Goal: Check status

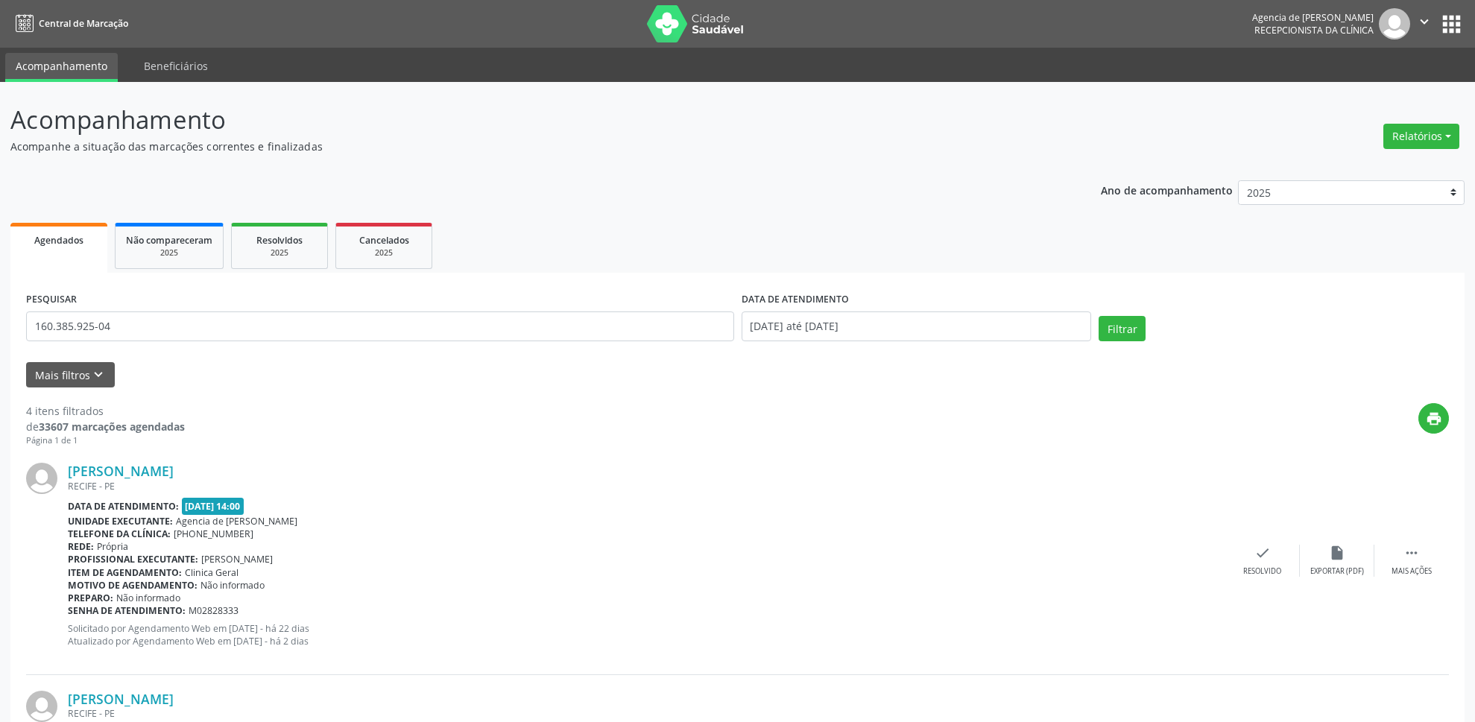
scroll to position [75, 0]
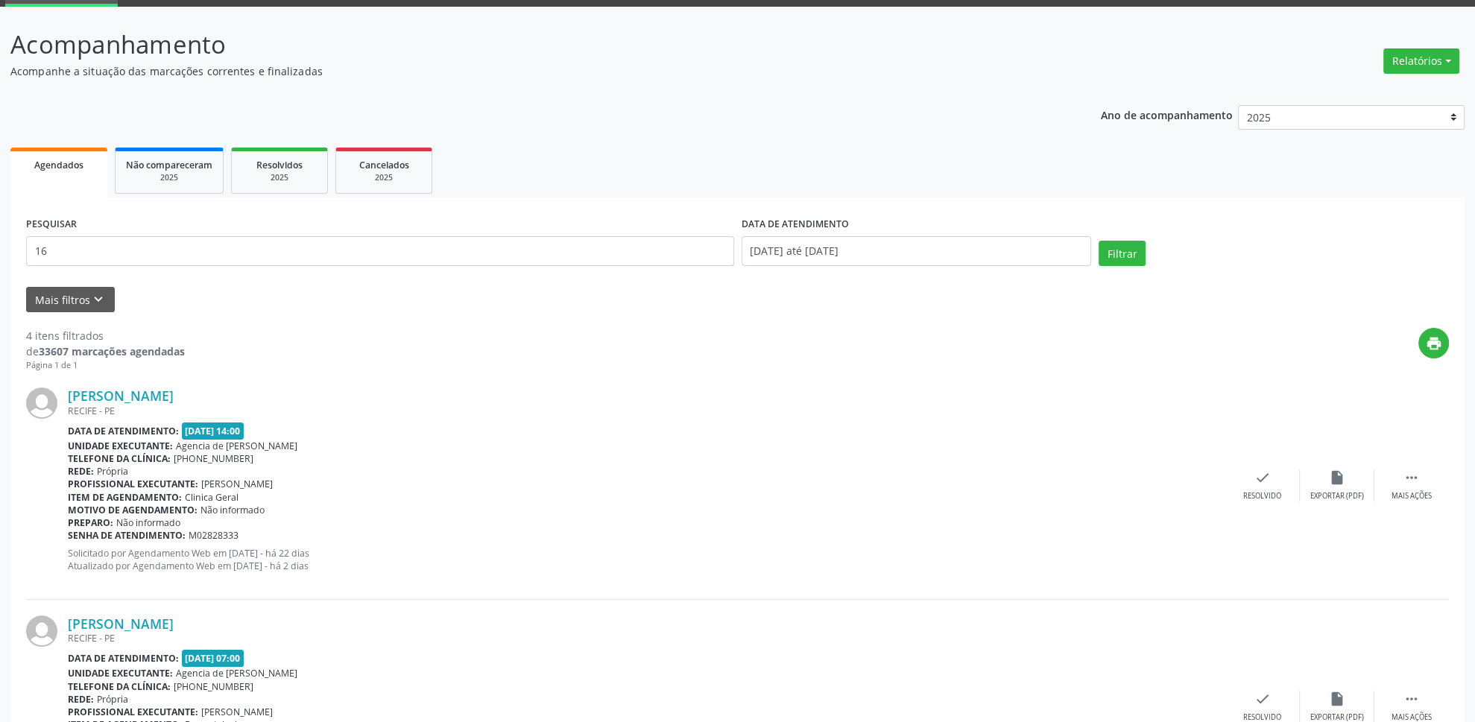
type input "1"
click at [142, 250] on input "[PERSON_NAME]" at bounding box center [380, 251] width 708 height 30
click at [145, 250] on input "[PERSON_NAME]" at bounding box center [380, 251] width 708 height 30
click at [216, 246] on input "[PERSON_NAME]" at bounding box center [380, 251] width 708 height 30
type input "[PERSON_NAME]"
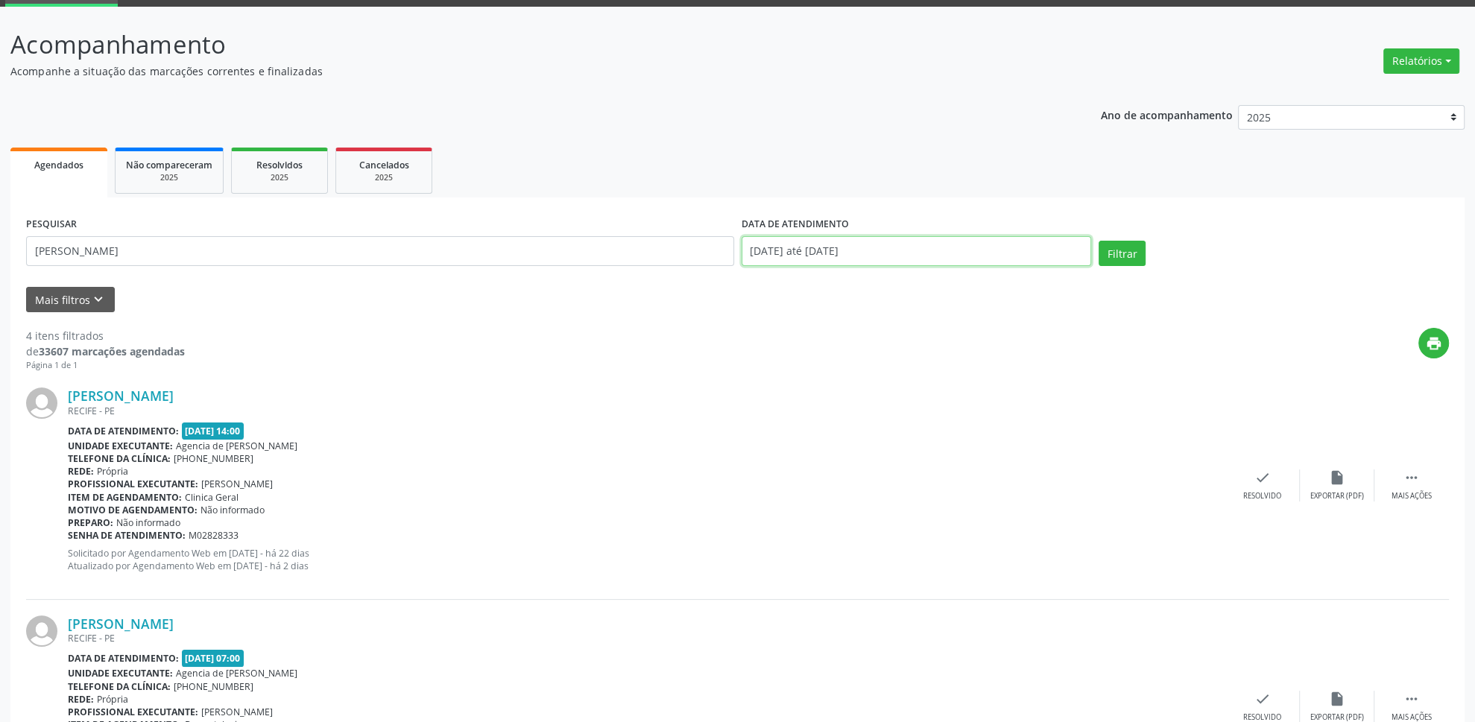
click at [973, 256] on input "[DATE] até [DATE]" at bounding box center [916, 251] width 350 height 30
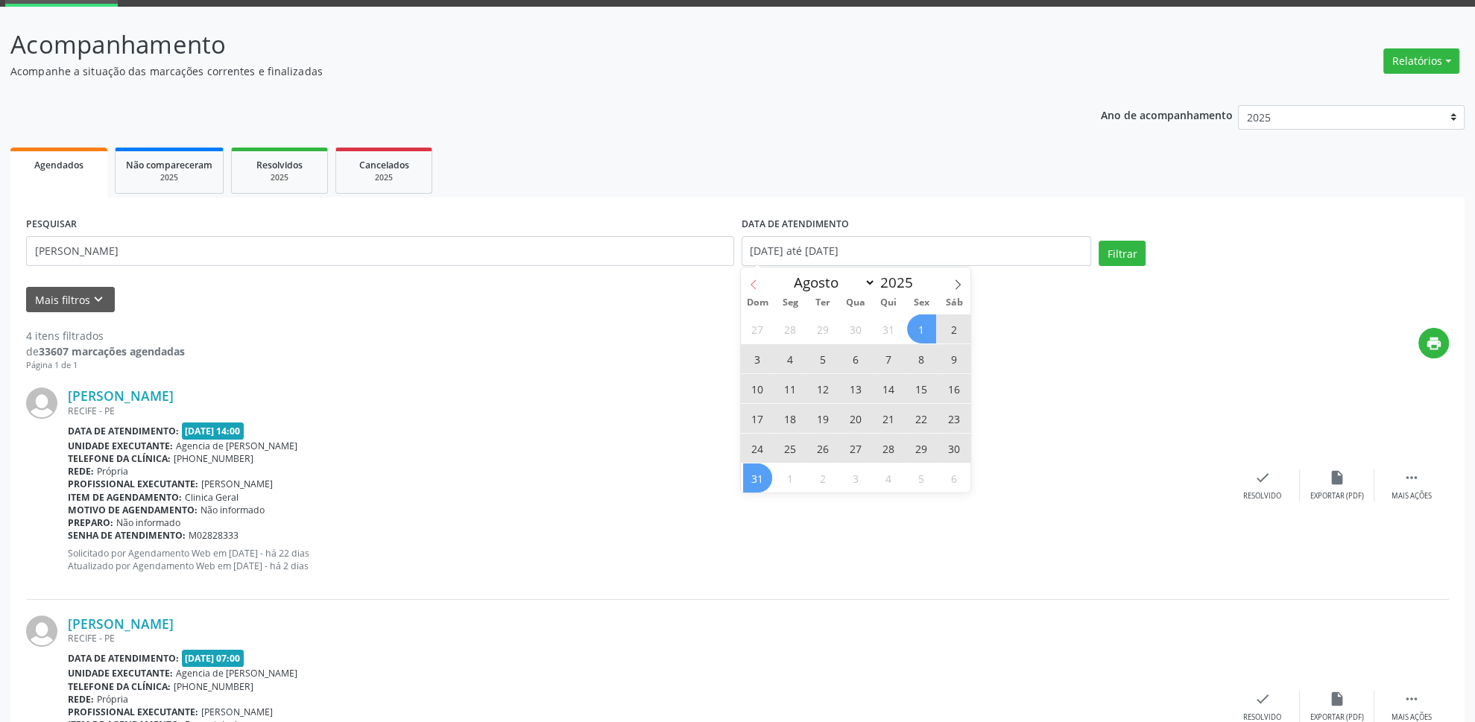
click at [759, 290] on span at bounding box center [753, 280] width 25 height 25
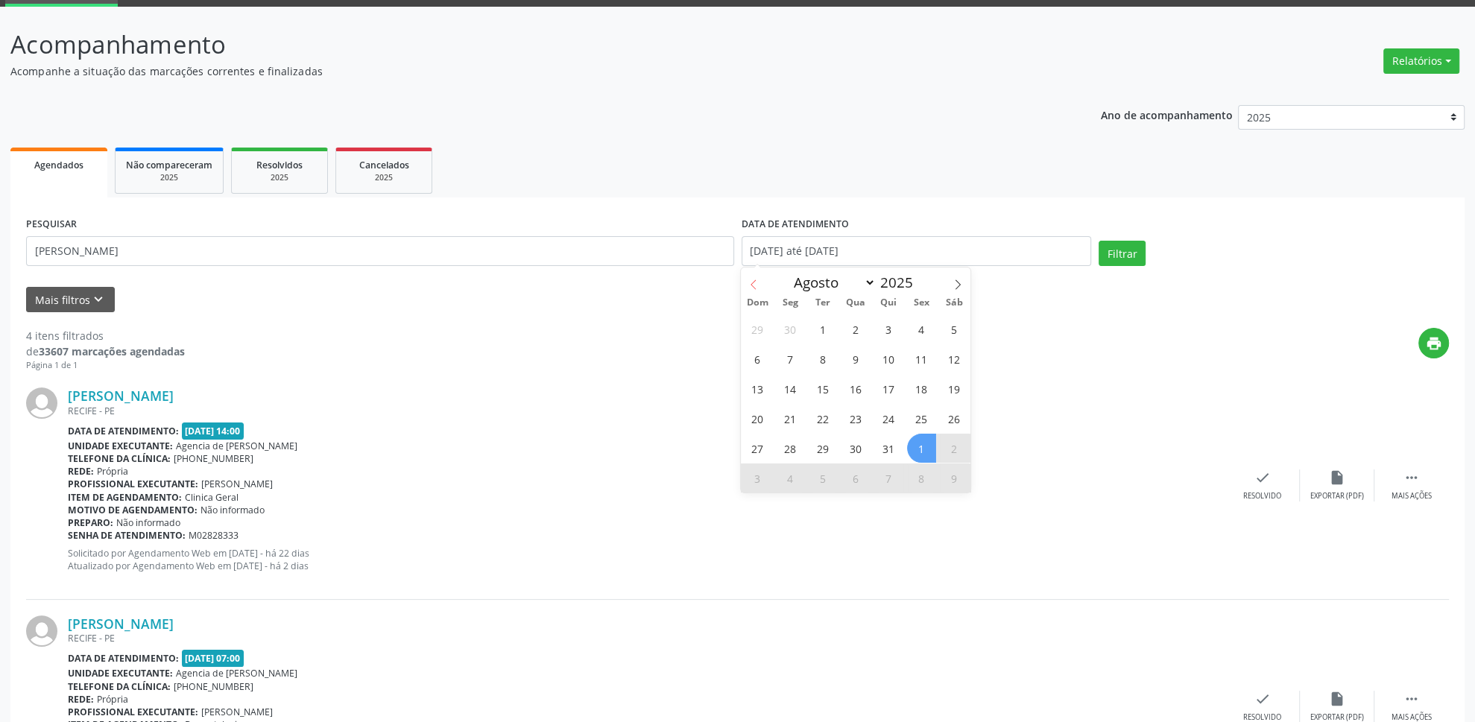
select select "6"
click at [844, 417] on span "23" at bounding box center [855, 418] width 29 height 29
type input "[DATE]"
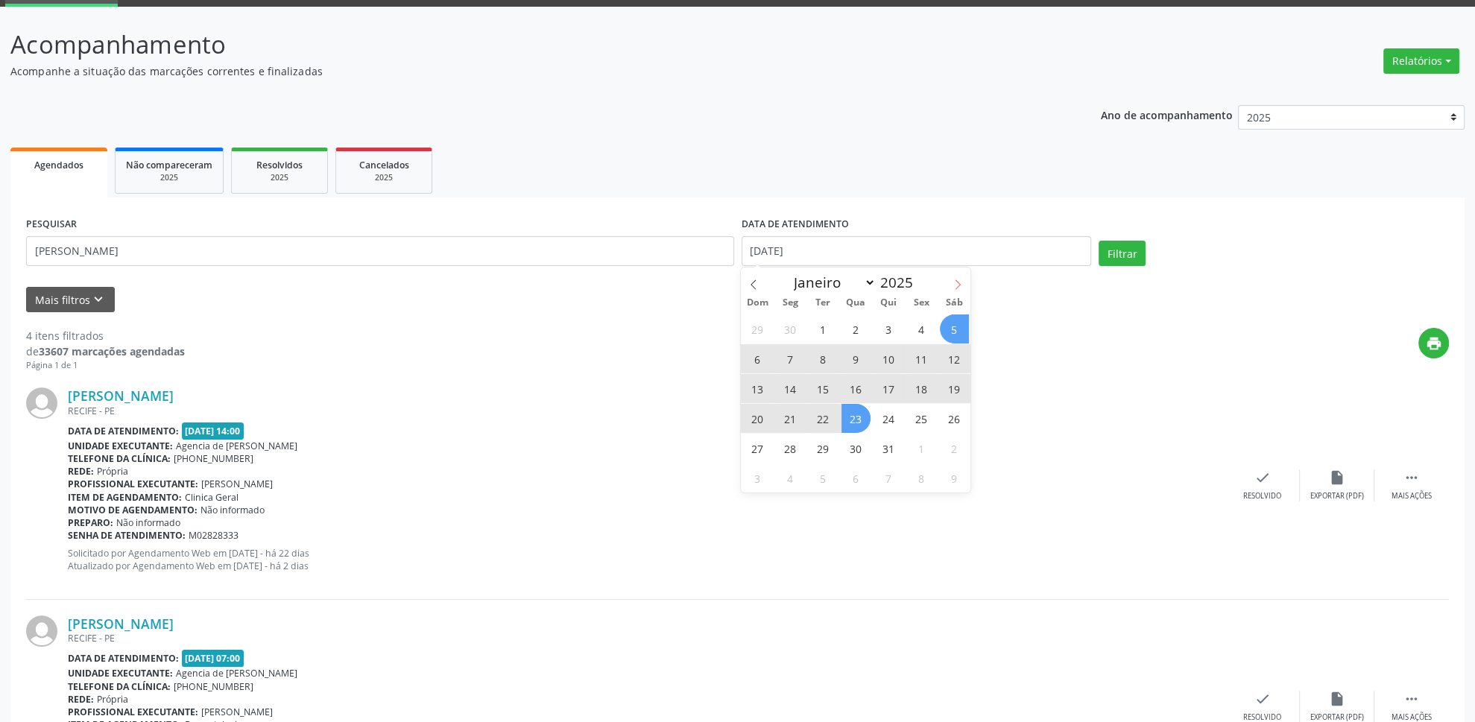
click at [961, 282] on icon at bounding box center [957, 284] width 10 height 10
select select "7"
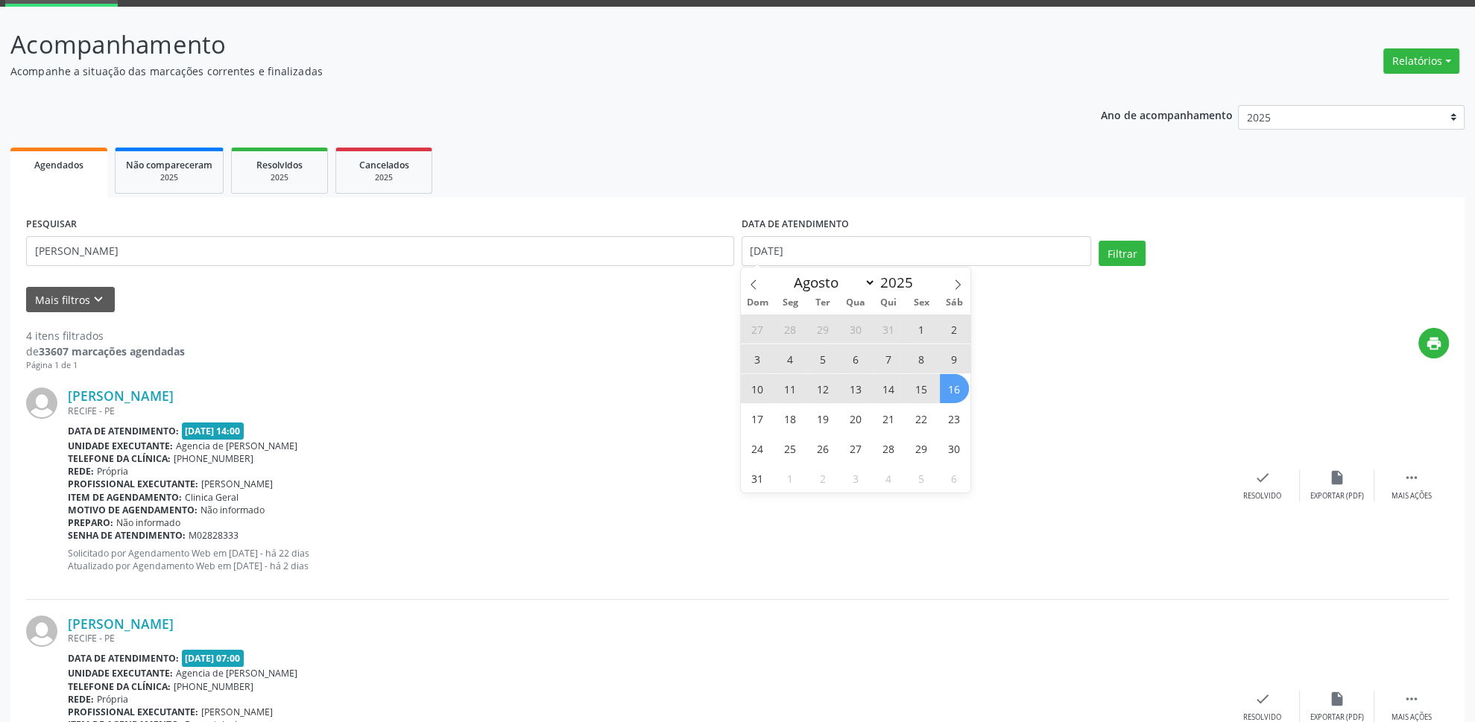
click at [949, 386] on span "16" at bounding box center [954, 388] width 29 height 29
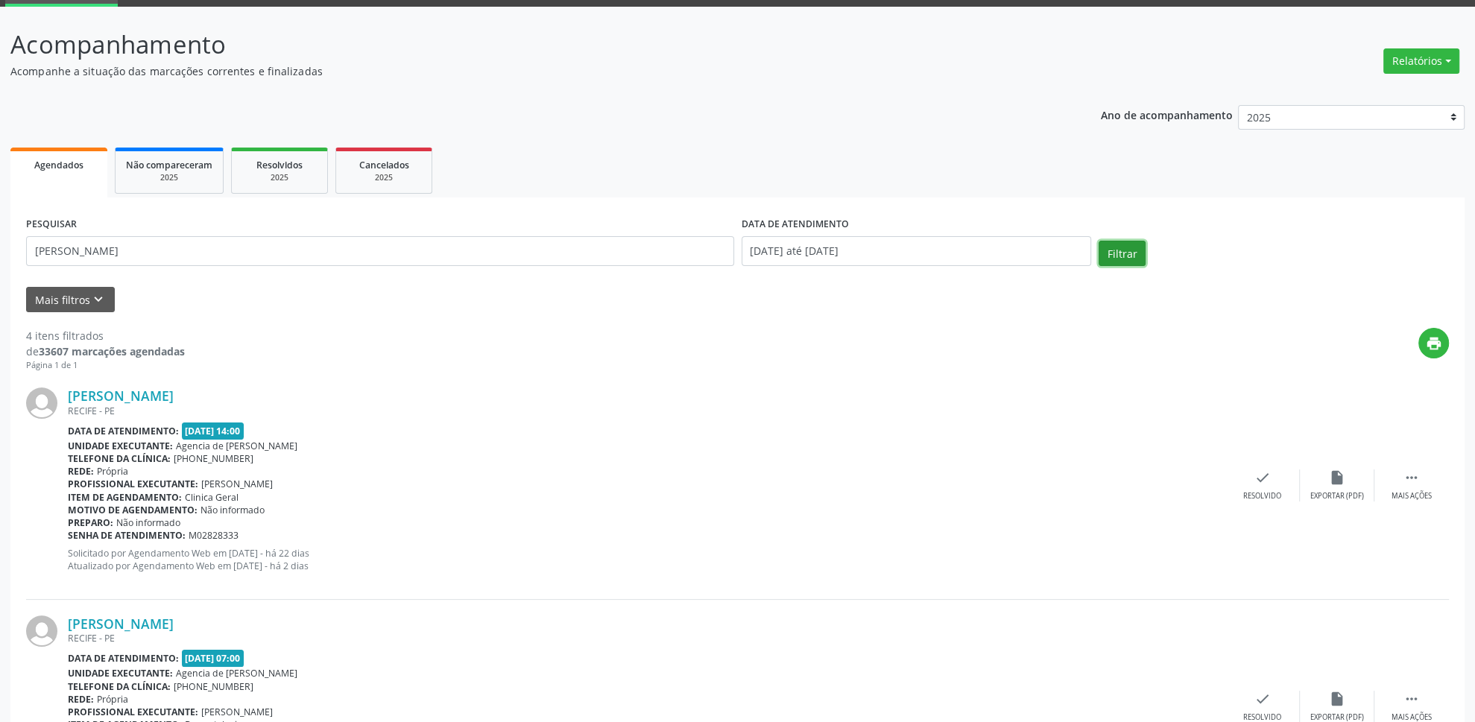
click at [1128, 246] on button "Filtrar" at bounding box center [1121, 253] width 47 height 25
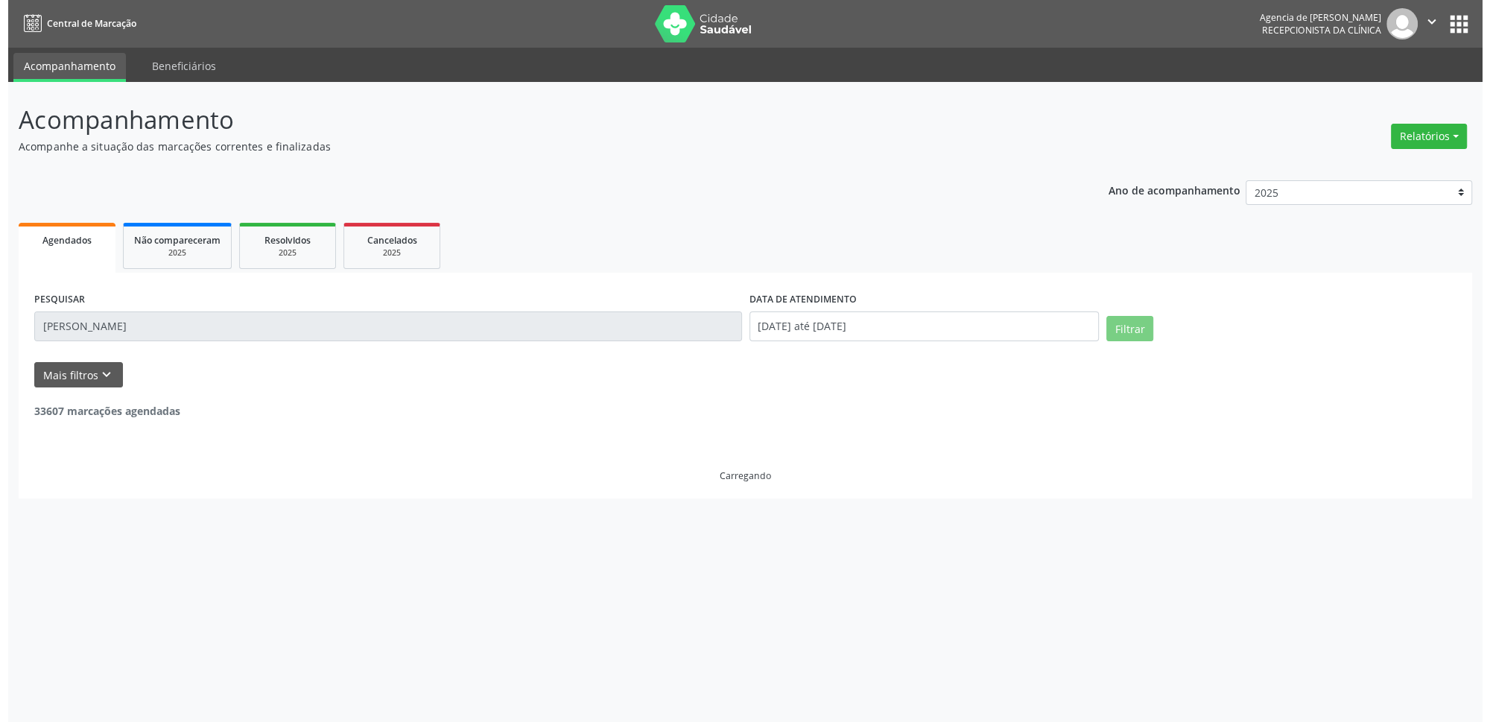
scroll to position [0, 0]
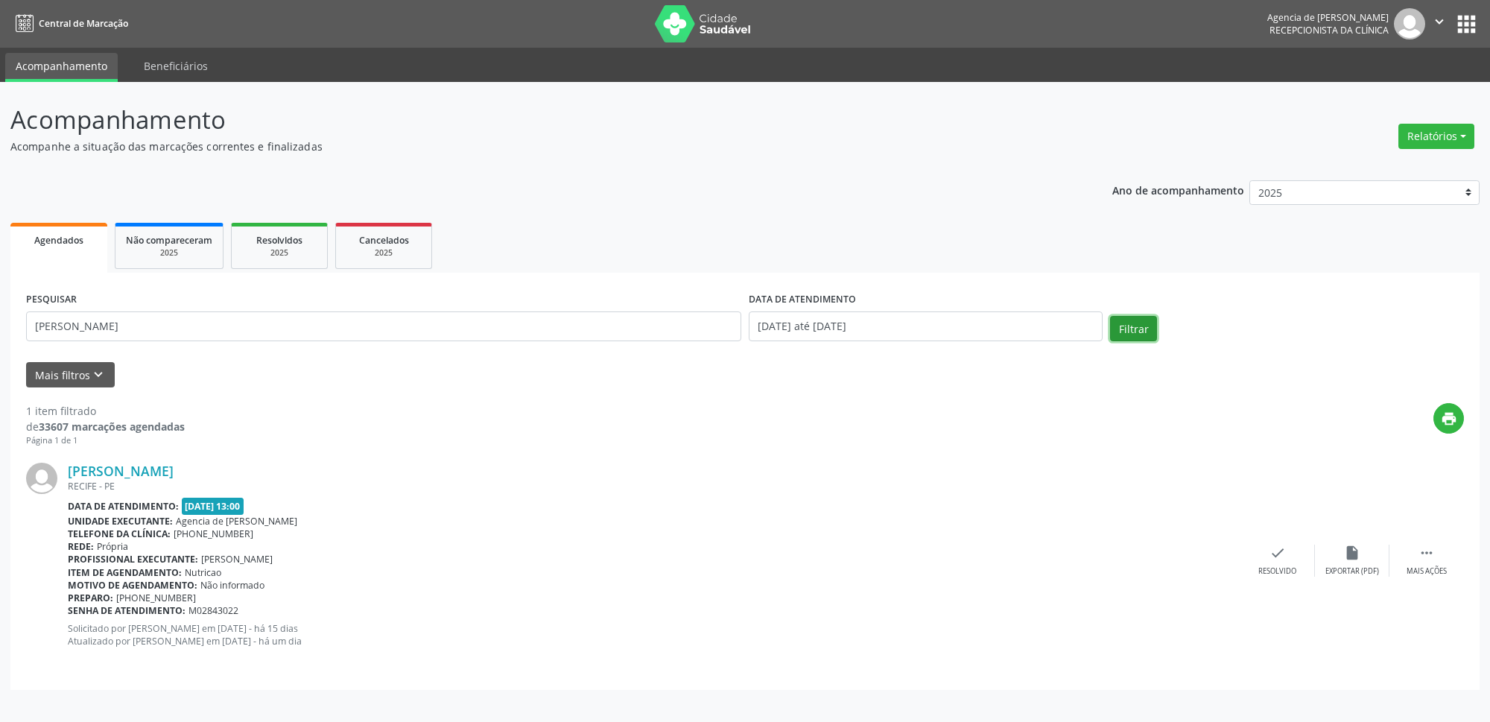
click at [1126, 334] on button "Filtrar" at bounding box center [1133, 328] width 47 height 25
click at [252, 321] on input "[PERSON_NAME]" at bounding box center [383, 327] width 715 height 30
type input "m"
type input "[PERSON_NAME] melo do nascimento"
click at [901, 324] on input "[DATE] até [DATE]" at bounding box center [926, 327] width 354 height 30
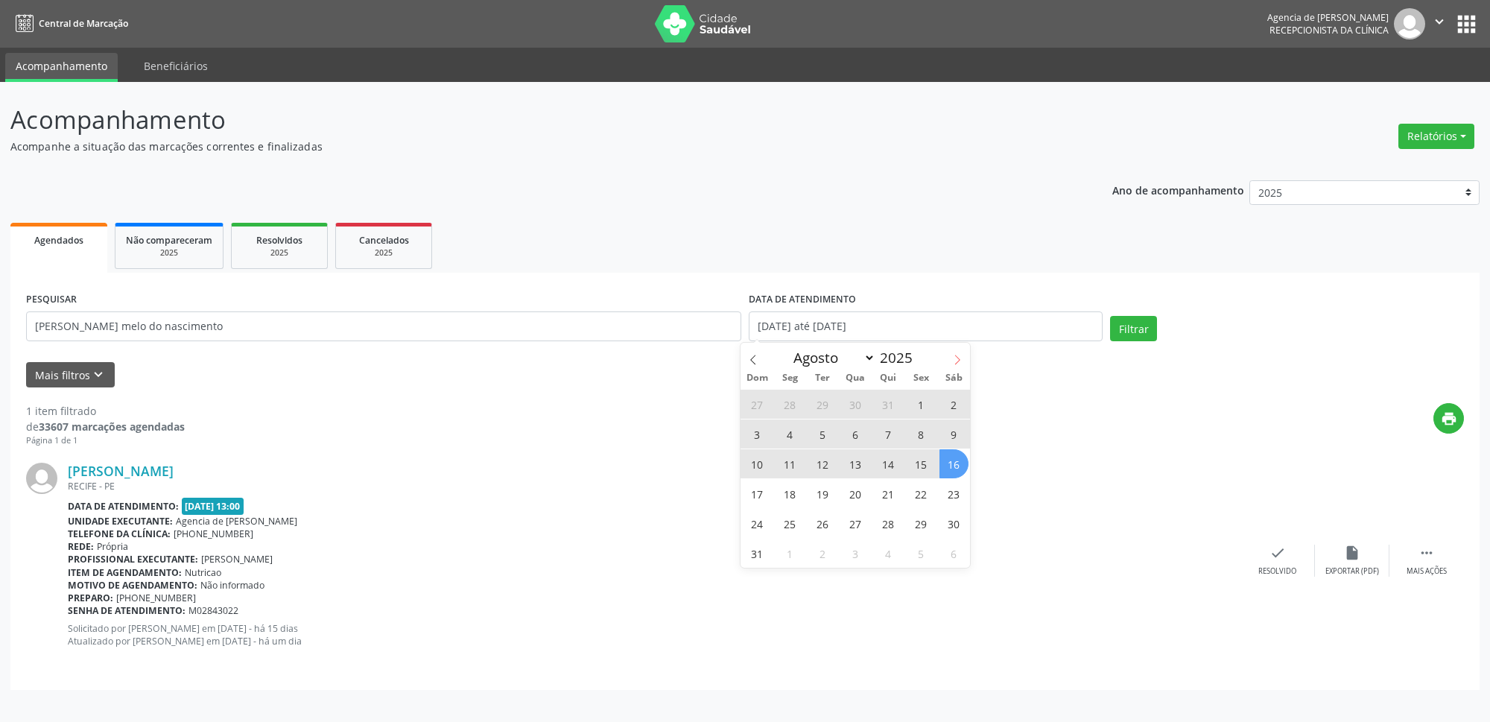
click at [955, 351] on span at bounding box center [957, 355] width 25 height 25
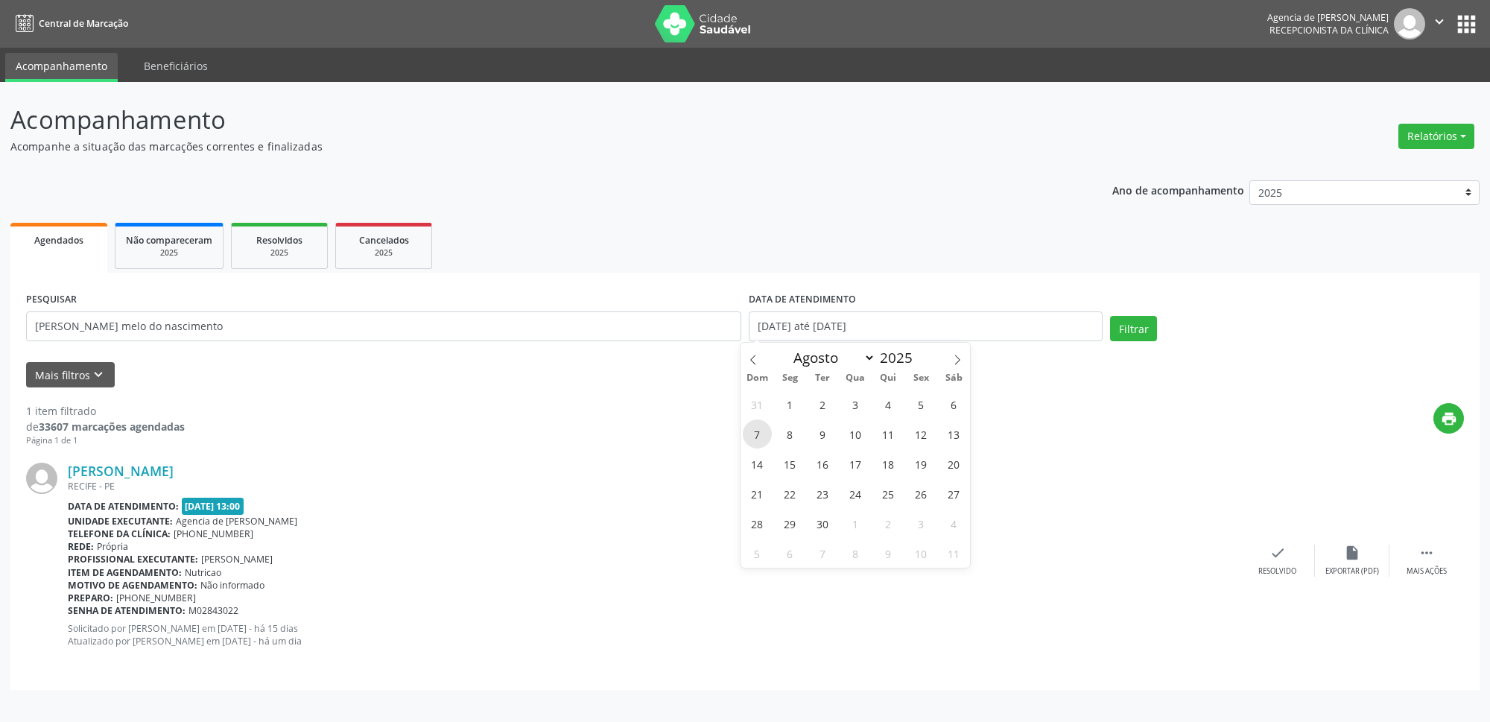
select select "8"
click at [790, 402] on span "1" at bounding box center [790, 404] width 29 height 29
type input "[DATE]"
click at [755, 353] on span at bounding box center [753, 355] width 25 height 25
select select "7"
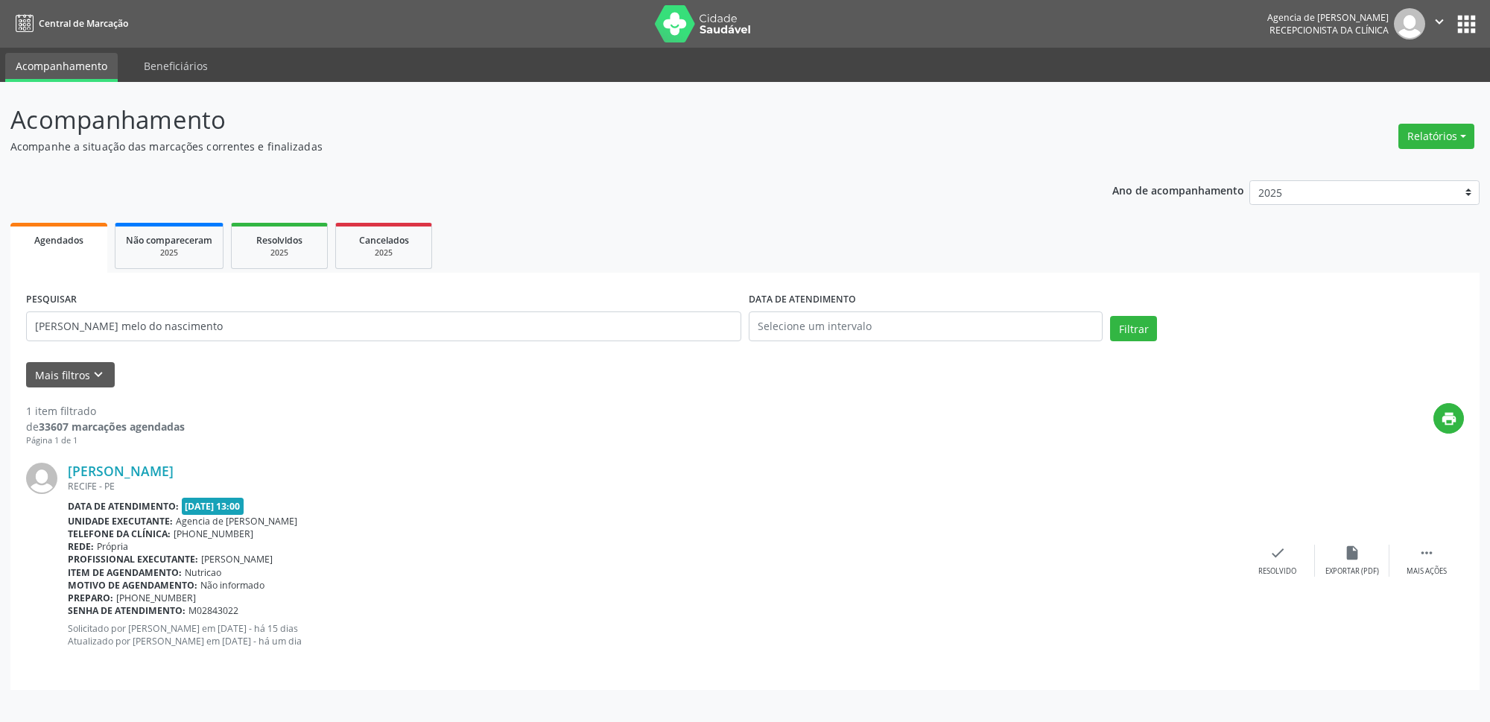
drag, startPoint x: 595, startPoint y: 353, endPoint x: 671, endPoint y: 399, distance: 88.6
click at [610, 361] on form "PESQUISAR [PERSON_NAME] melo do nascimento DATA DE ATENDIMENTO Filtrar UNIDADE …" at bounding box center [745, 337] width 1438 height 99
click at [904, 319] on input "text" at bounding box center [926, 327] width 354 height 30
click at [741, 350] on div "PESQUISAR [PERSON_NAME] melo do nascimento" at bounding box center [383, 319] width 723 height 63
drag, startPoint x: 785, startPoint y: 317, endPoint x: 789, endPoint y: 332, distance: 15.4
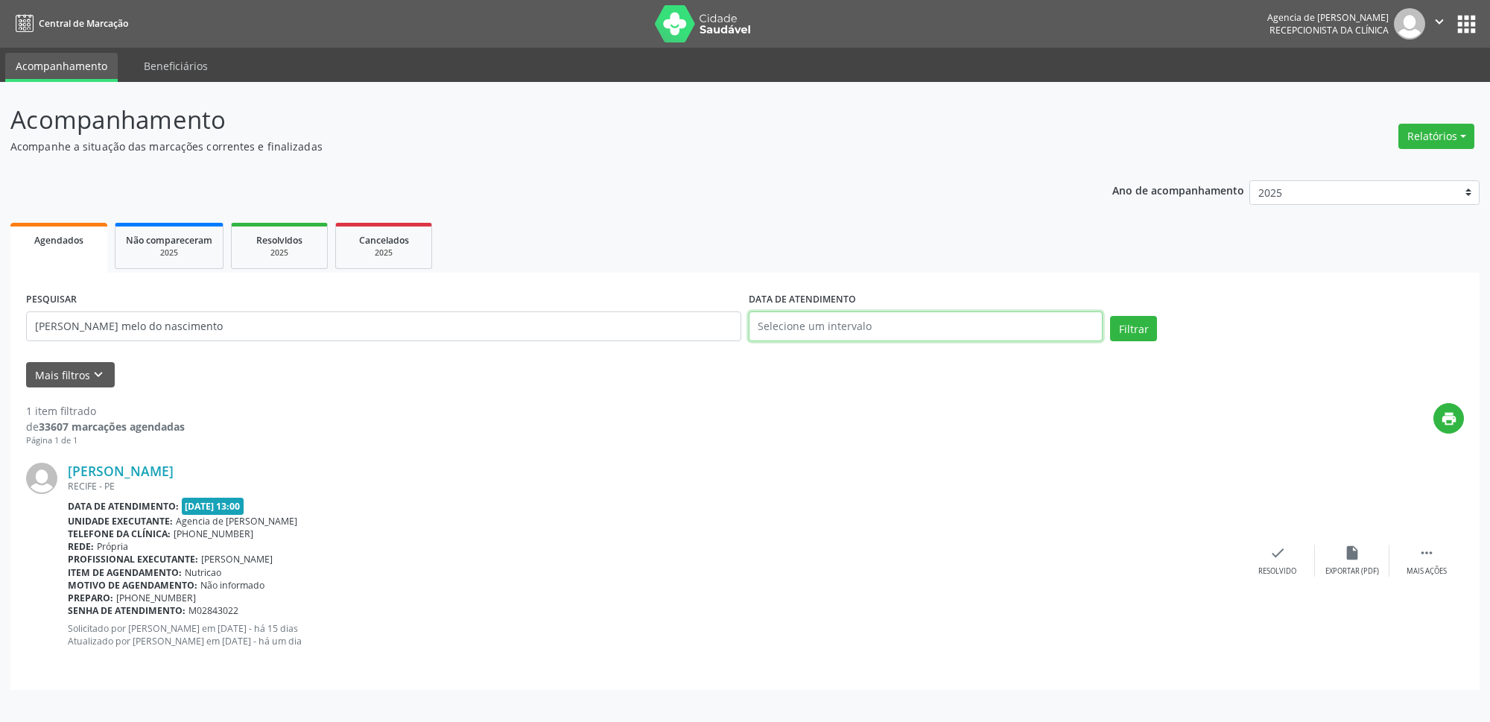
click at [786, 317] on input "text" at bounding box center [926, 327] width 354 height 30
click at [925, 408] on span "1" at bounding box center [921, 404] width 29 height 29
type input "[DATE]"
click at [961, 357] on icon at bounding box center [957, 360] width 10 height 10
select select "8"
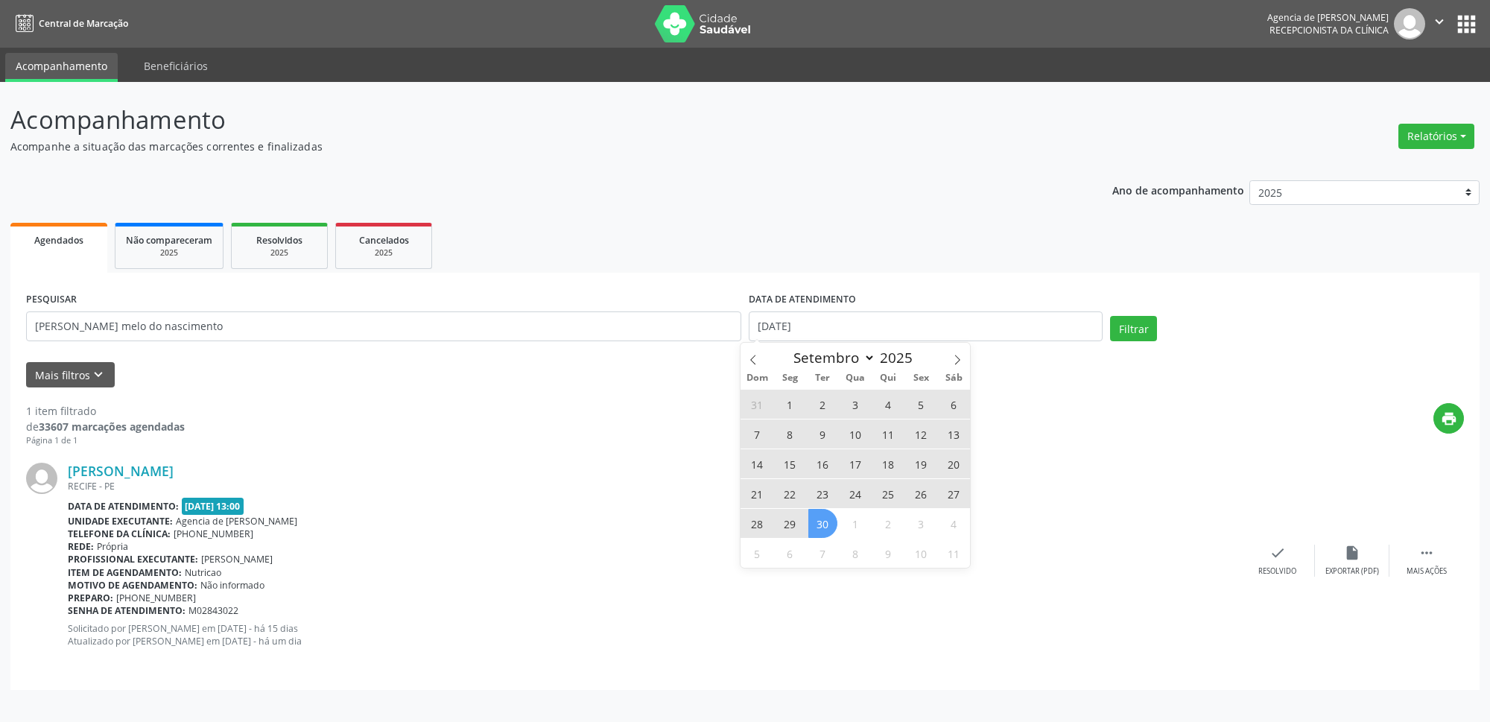
click at [822, 518] on span "30" at bounding box center [823, 523] width 29 height 29
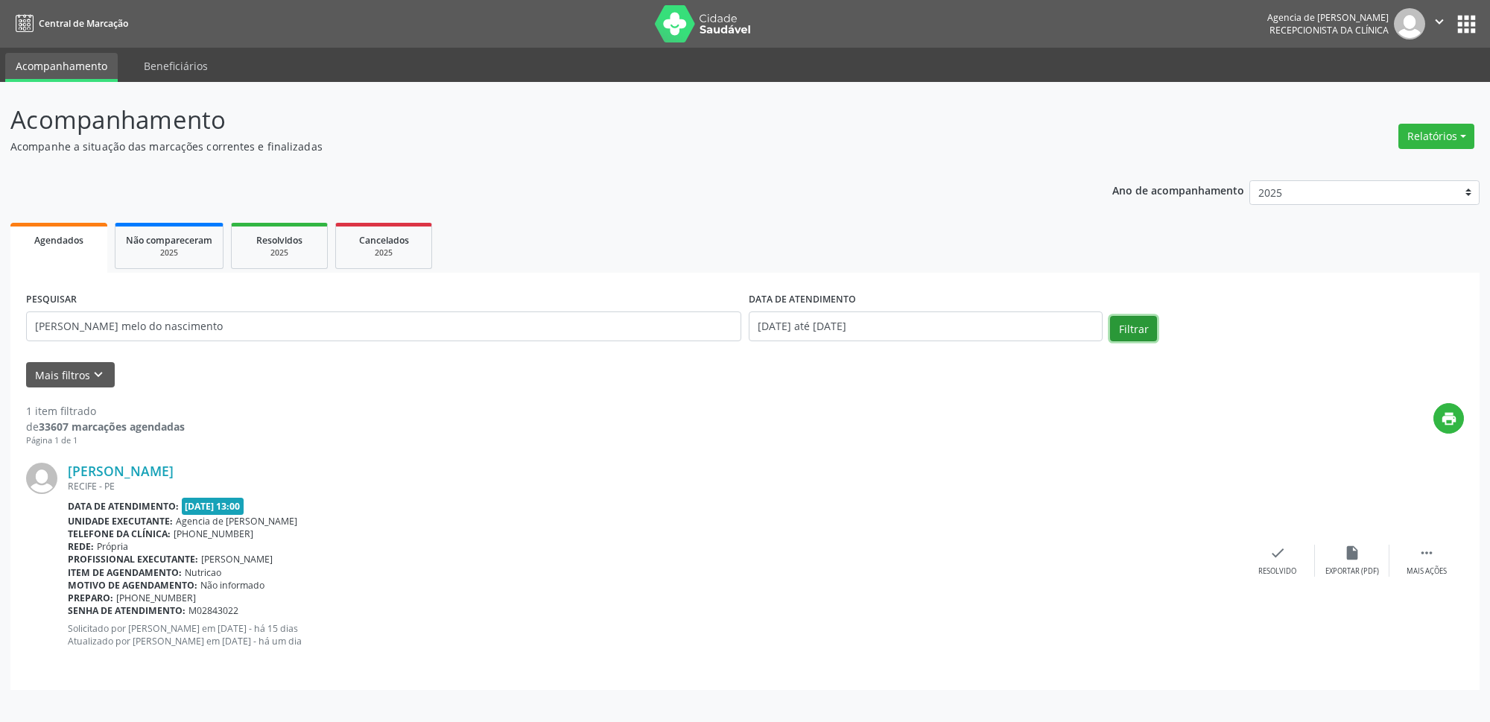
click at [1128, 323] on button "Filtrar" at bounding box center [1133, 328] width 47 height 25
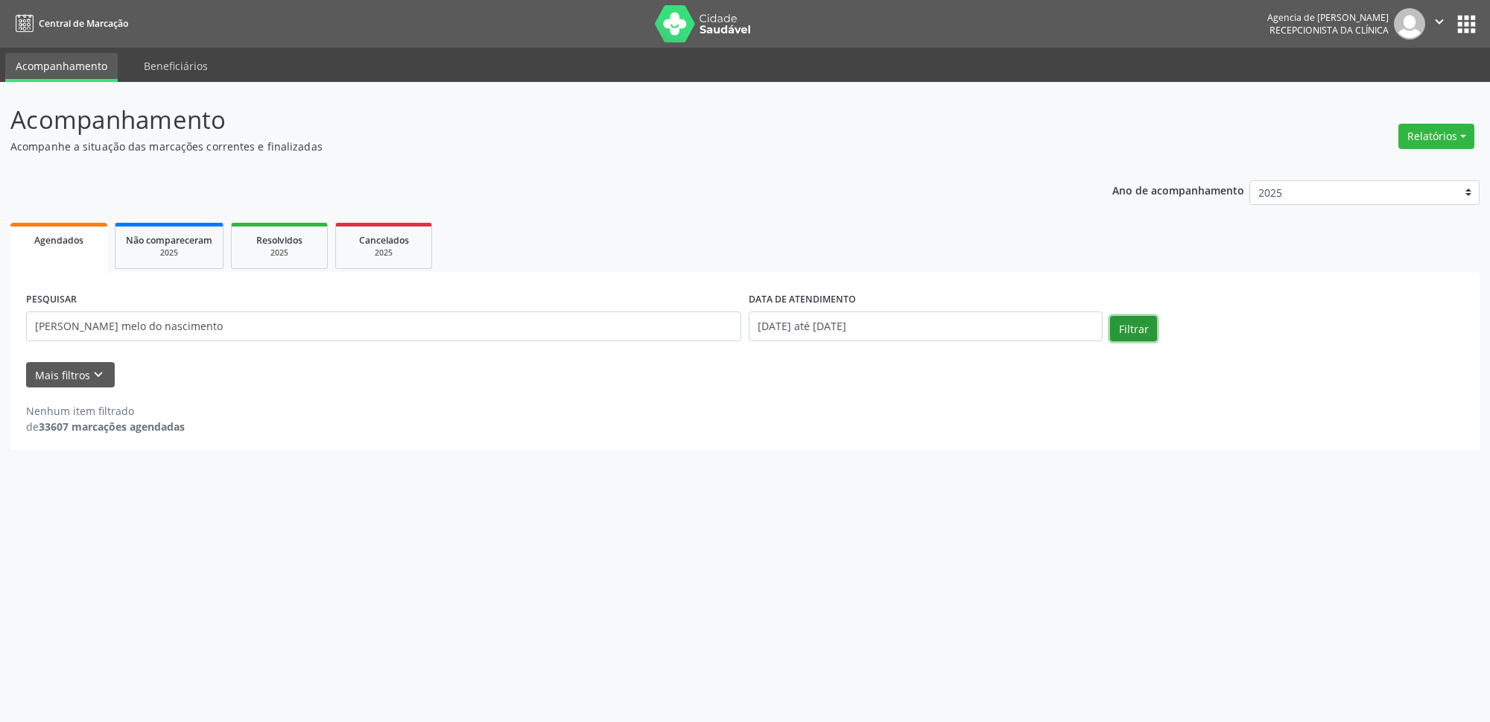
click at [1130, 331] on button "Filtrar" at bounding box center [1133, 328] width 47 height 25
click at [1141, 331] on button "Filtrar" at bounding box center [1133, 328] width 47 height 25
click at [259, 323] on input "[PERSON_NAME] melo do nascimento" at bounding box center [383, 327] width 715 height 30
click at [90, 325] on input "[PERSON_NAME] melo do nascimento" at bounding box center [383, 327] width 715 height 30
click at [1110, 316] on button "Filtrar" at bounding box center [1133, 328] width 47 height 25
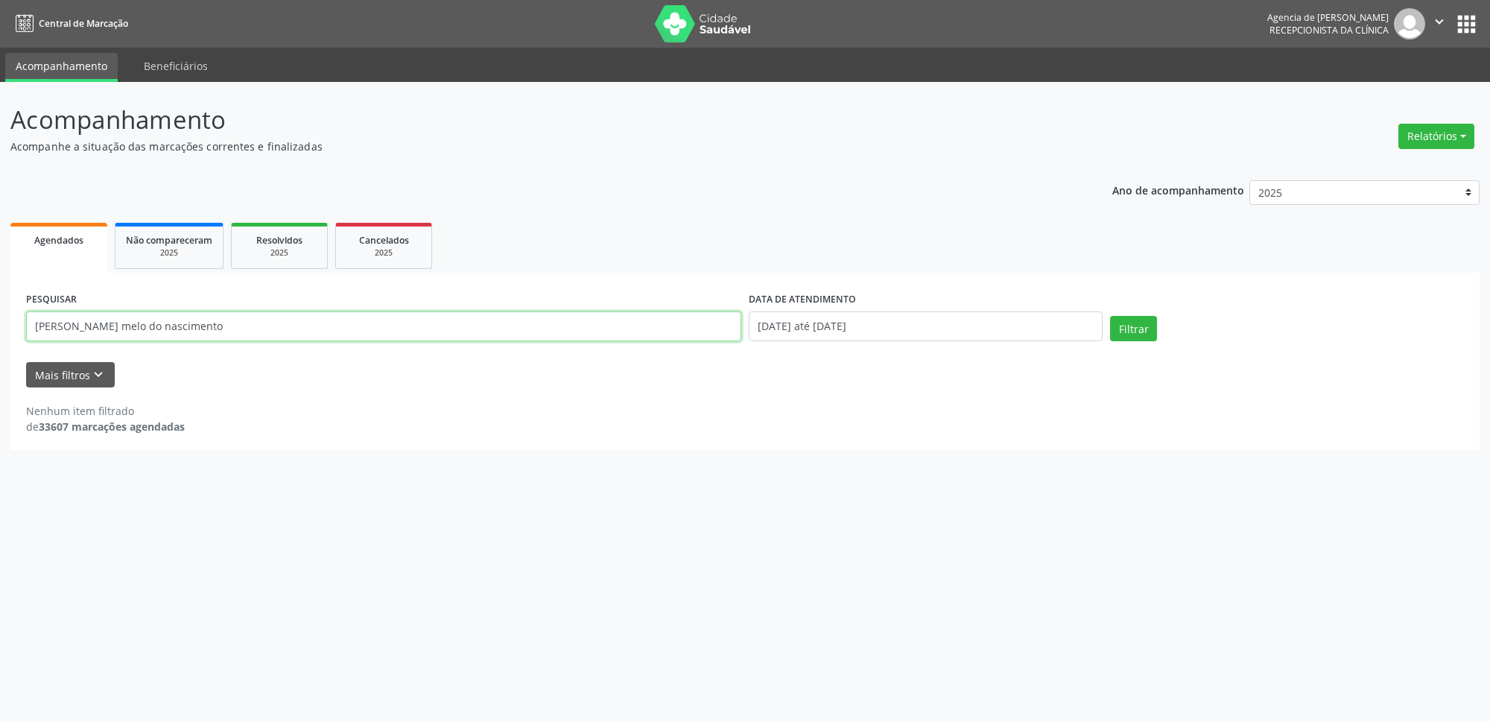
click at [98, 324] on input "[PERSON_NAME] melo do nascimento" at bounding box center [383, 327] width 715 height 30
click at [1110, 316] on button "Filtrar" at bounding box center [1133, 328] width 47 height 25
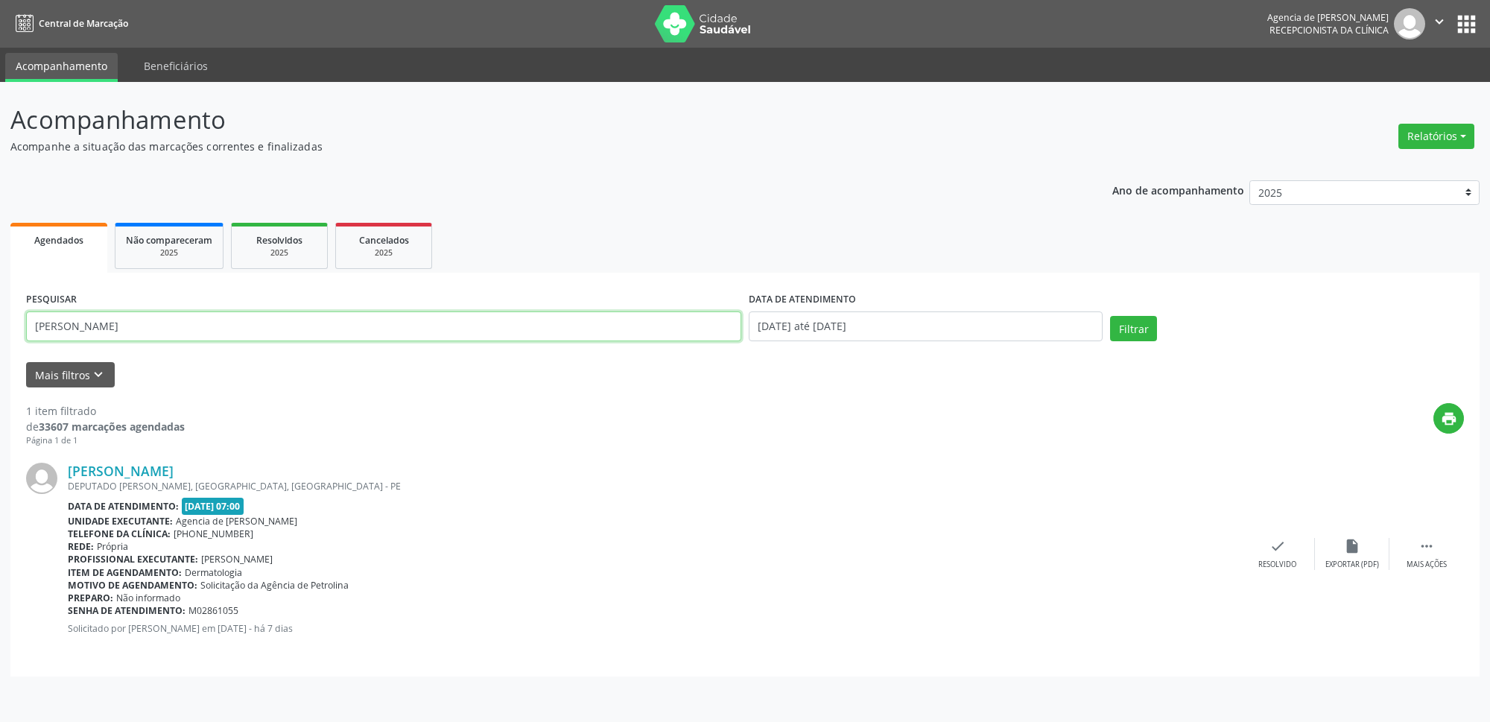
click at [413, 321] on input "[PERSON_NAME]" at bounding box center [383, 327] width 715 height 30
type input "C"
type input "[PERSON_NAME]"
click at [1110, 316] on button "Filtrar" at bounding box center [1133, 328] width 47 height 25
